Goal: Navigation & Orientation: Understand site structure

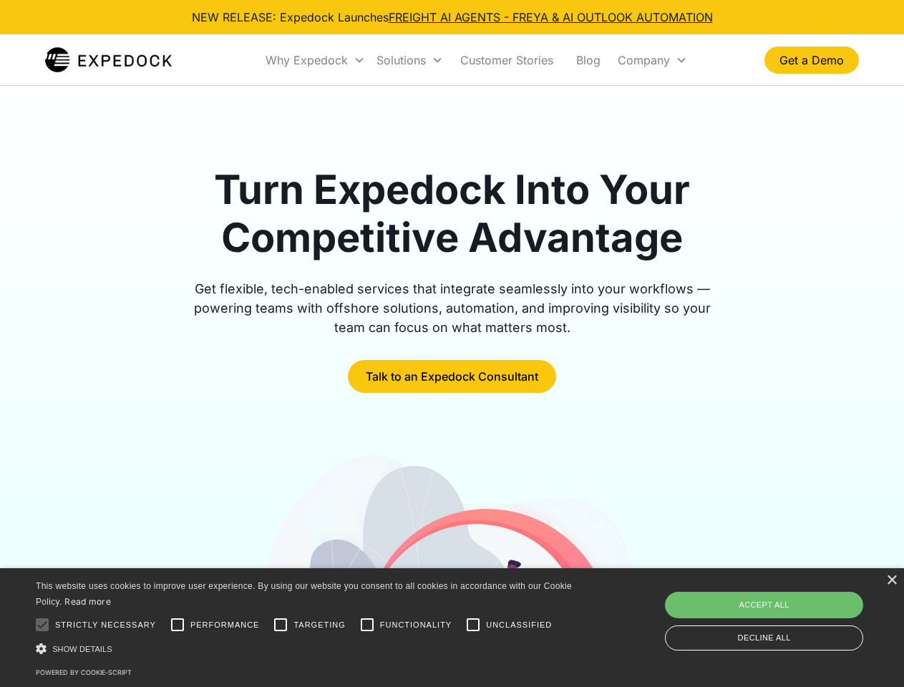
click at [315, 60] on div "Why Expedock" at bounding box center [306, 60] width 82 height 14
click at [409, 60] on div "Solutions" at bounding box center [400, 60] width 49 height 14
click at [652, 60] on div "Company" at bounding box center [643, 60] width 52 height 14
click at [42, 625] on div at bounding box center [42, 624] width 29 height 29
click at [177, 625] on input "Performance" at bounding box center [177, 624] width 29 height 29
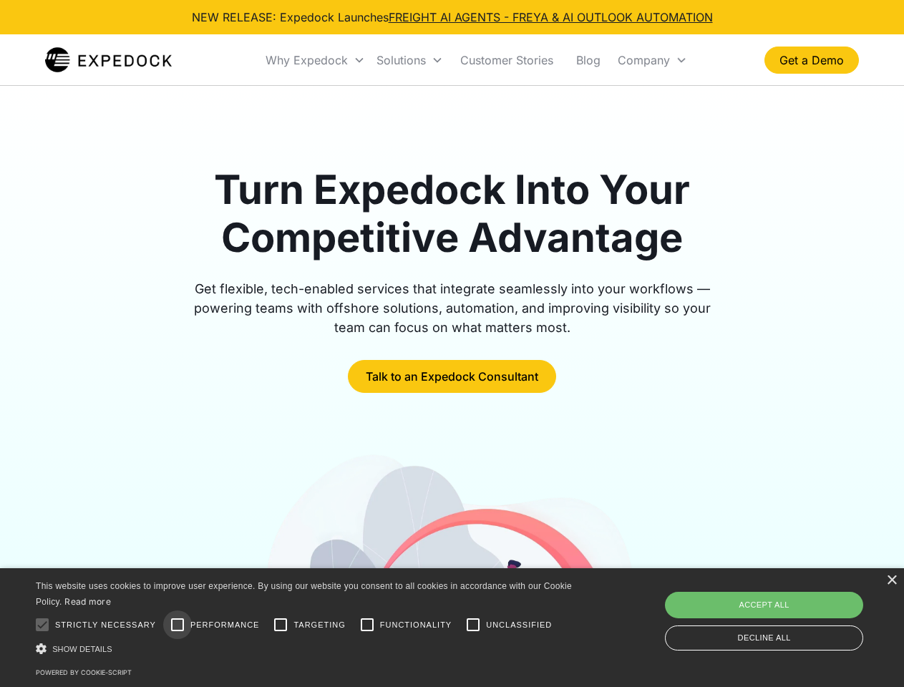
checkbox input "true"
click at [280, 625] on input "Targeting" at bounding box center [280, 624] width 29 height 29
checkbox input "true"
click at [367, 625] on input "Functionality" at bounding box center [367, 624] width 29 height 29
checkbox input "true"
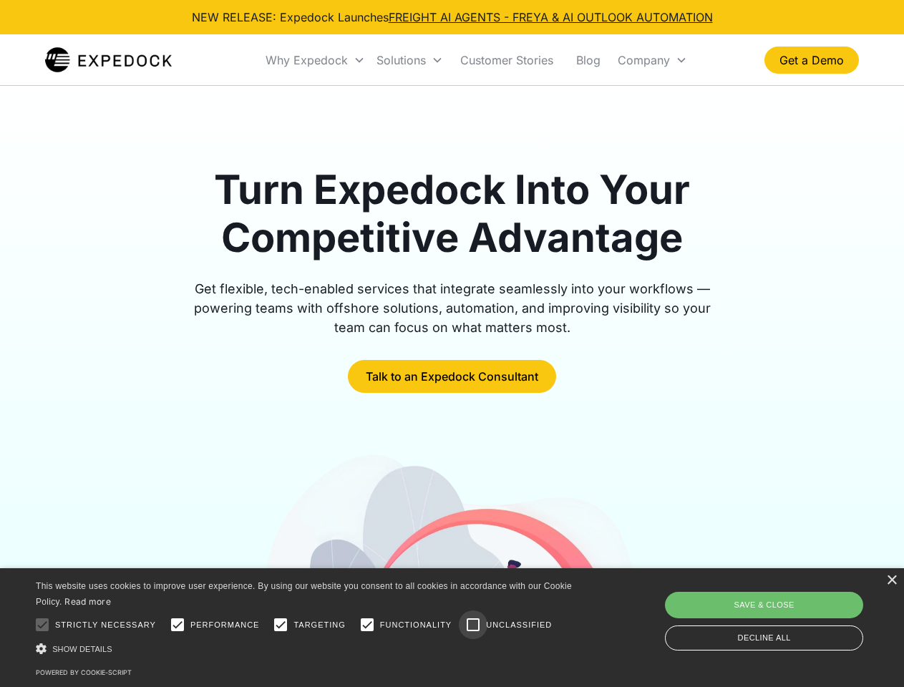
click at [473, 625] on input "Unclassified" at bounding box center [473, 624] width 29 height 29
checkbox input "true"
click at [306, 648] on div "Show details Hide details" at bounding box center [306, 648] width 541 height 15
